Goal: Navigation & Orientation: Find specific page/section

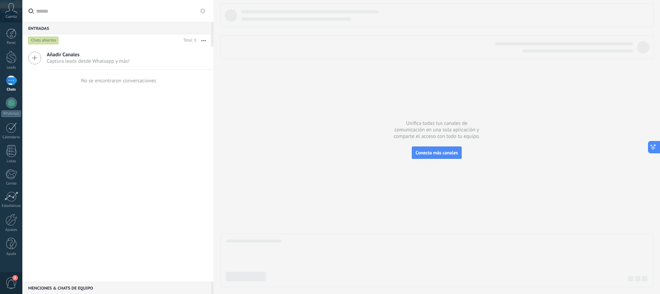
click at [654, 151] on button at bounding box center [653, 147] width 12 height 12
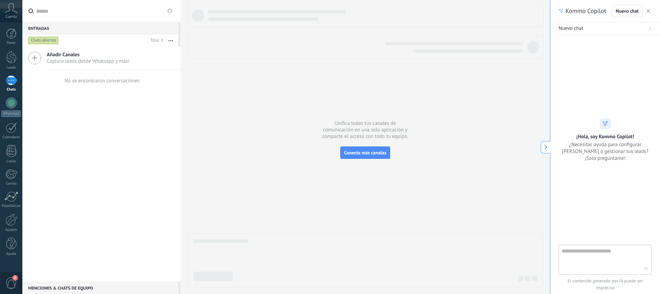
drag, startPoint x: 650, startPoint y: 11, endPoint x: 645, endPoint y: 11, distance: 5.2
click at [650, 11] on button "button" at bounding box center [647, 11] width 7 height 8
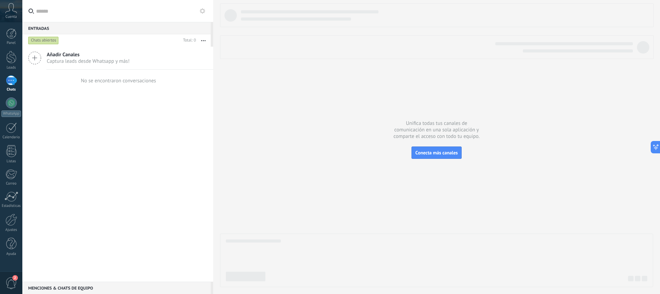
click at [12, 13] on icon at bounding box center [11, 8] width 12 height 10
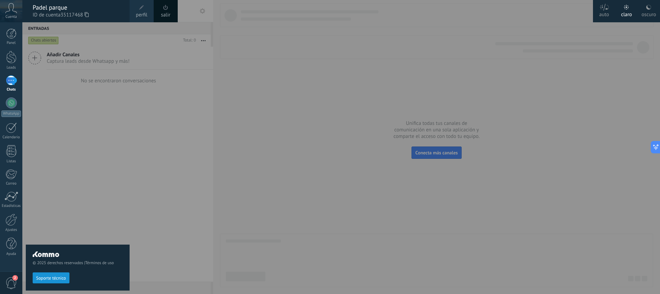
click at [296, 136] on div at bounding box center [352, 147] width 660 height 294
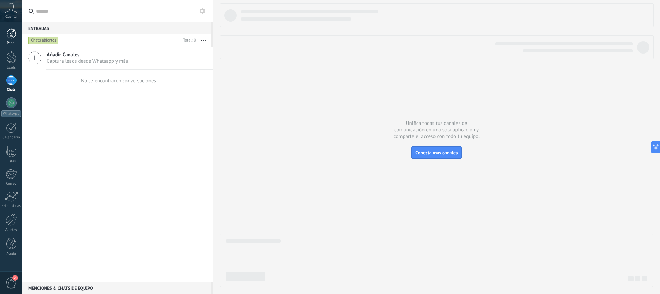
click at [12, 40] on link "Panel" at bounding box center [11, 37] width 22 height 17
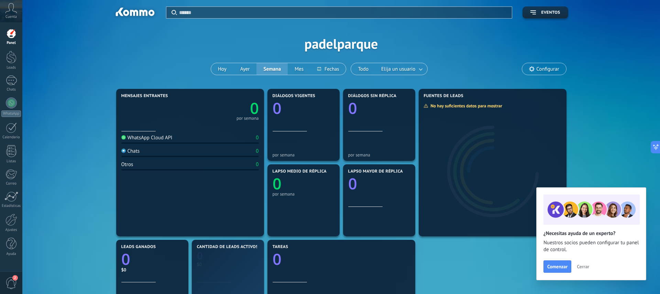
click at [541, 71] on span "Configurar" at bounding box center [547, 69] width 23 height 6
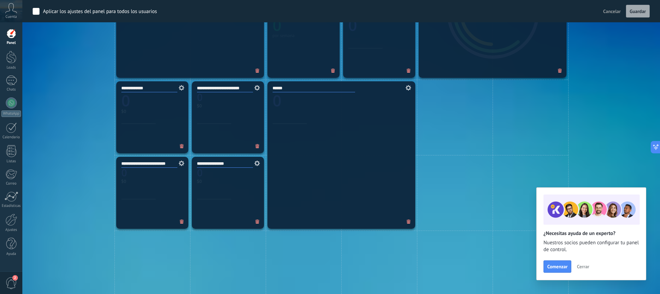
scroll to position [292, 0]
